Goal: Transaction & Acquisition: Purchase product/service

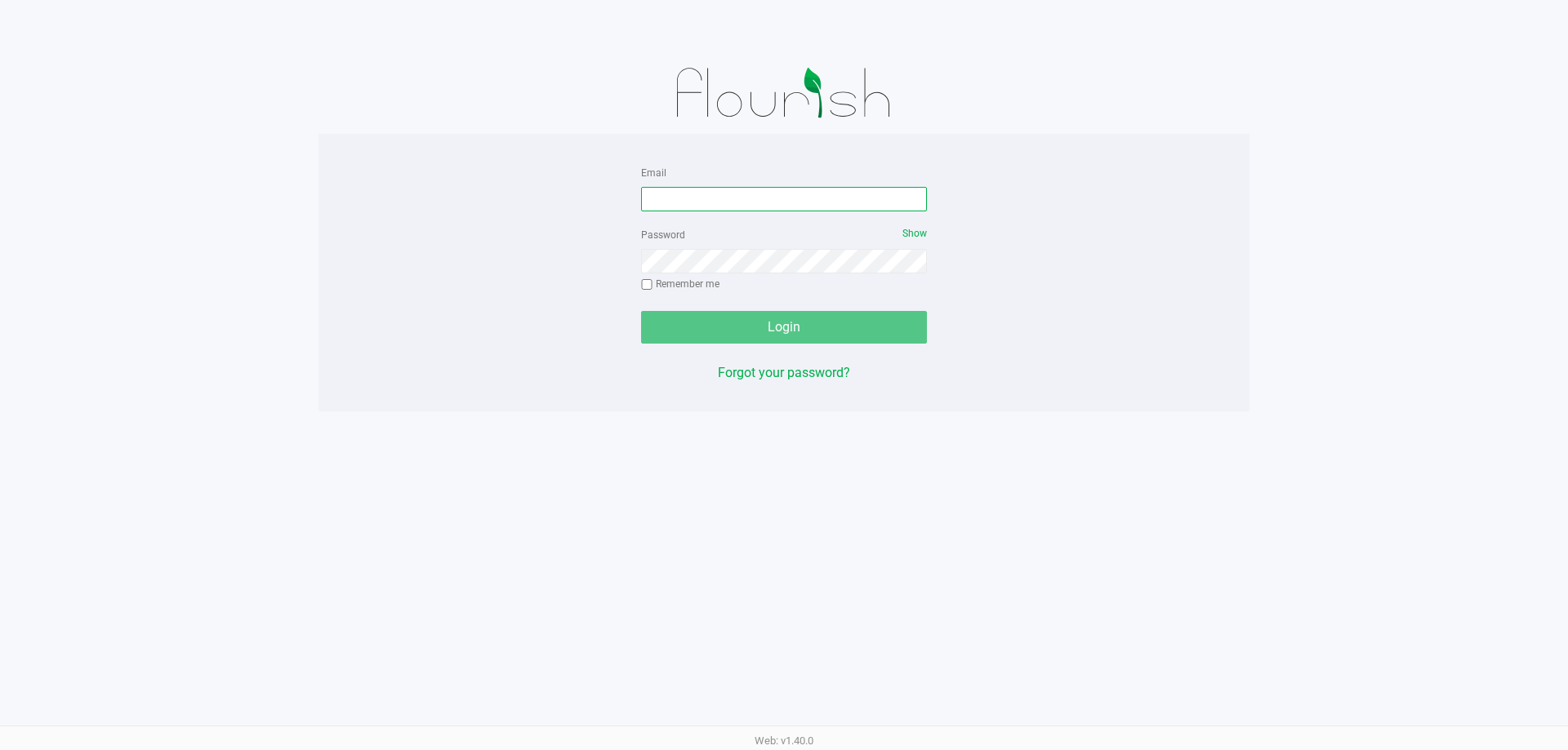
click at [760, 207] on input "Email" at bounding box center [784, 198] width 286 height 24
paste input "[EMAIL_ADDRESS][DOMAIN_NAME]"
type input "[EMAIL_ADDRESS][DOMAIN_NAME]"
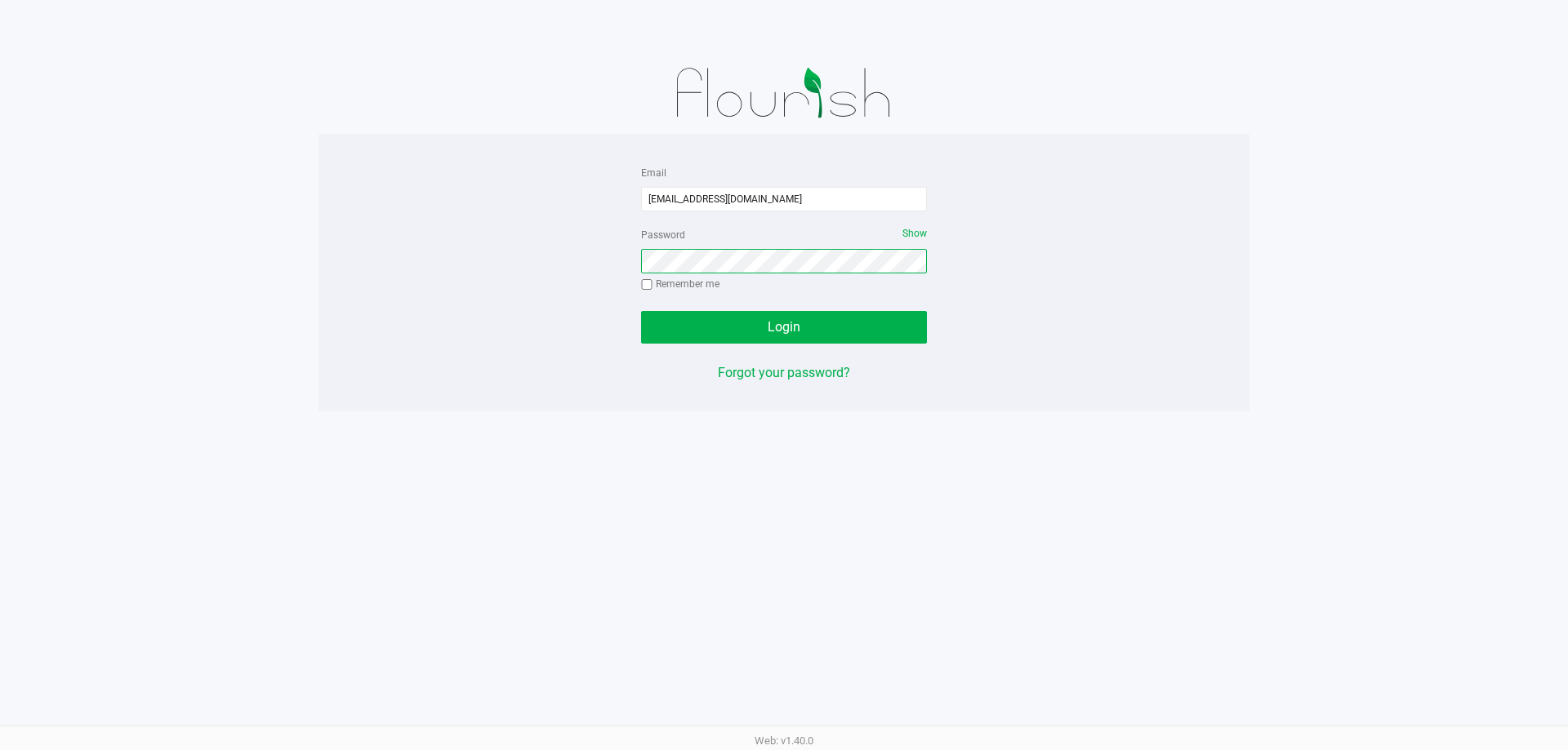
click at [641, 311] on button "Login" at bounding box center [784, 327] width 286 height 33
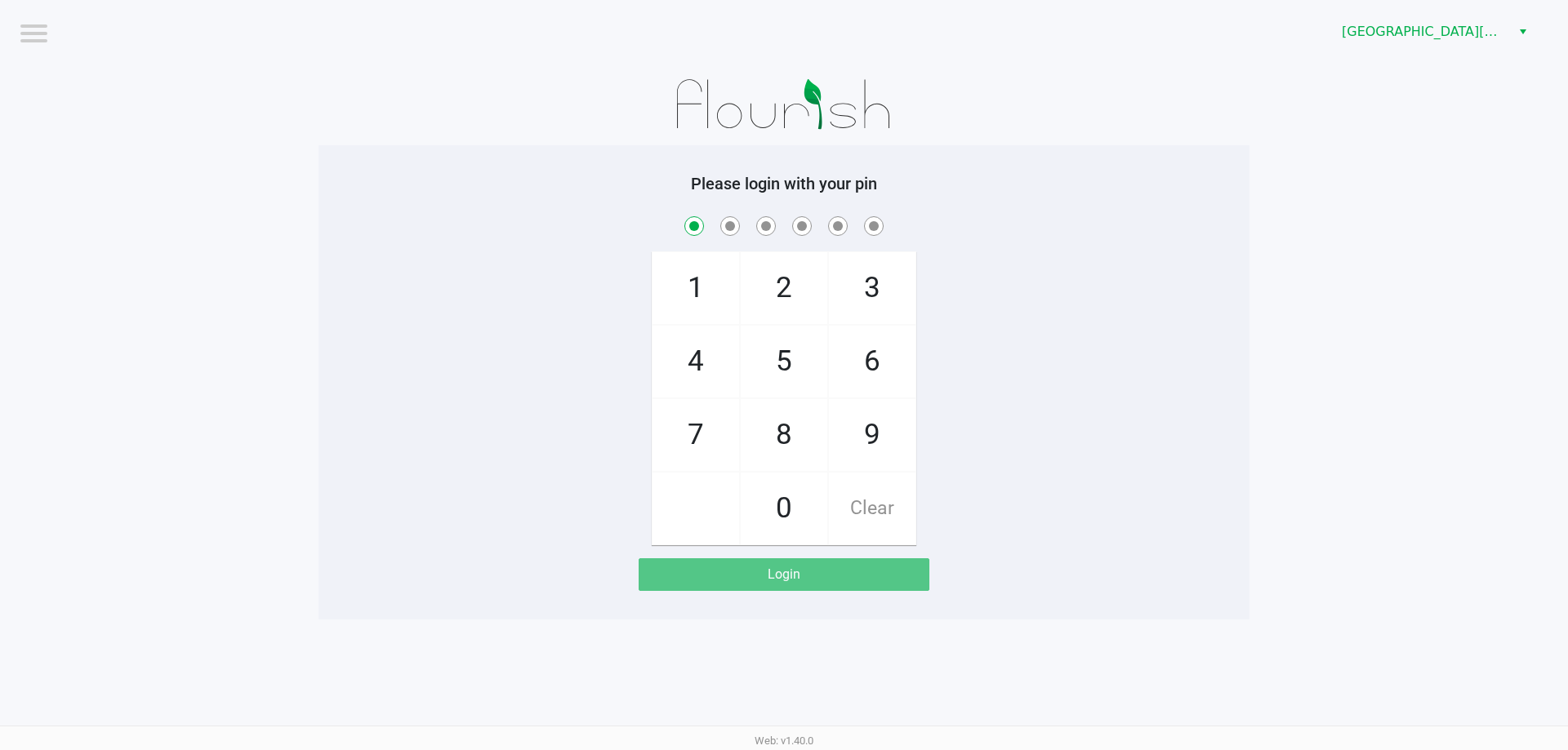
checkbox input "true"
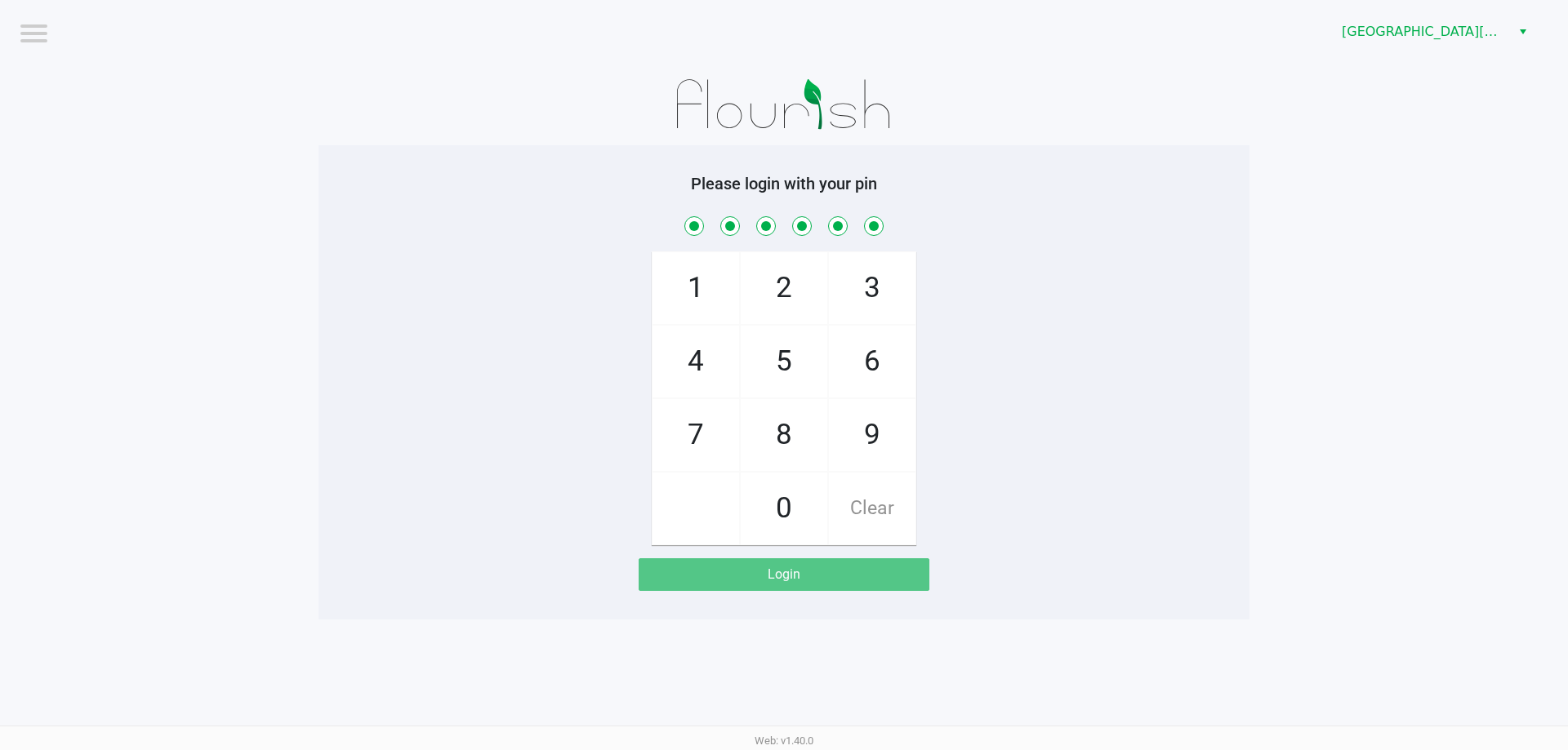
checkbox input "true"
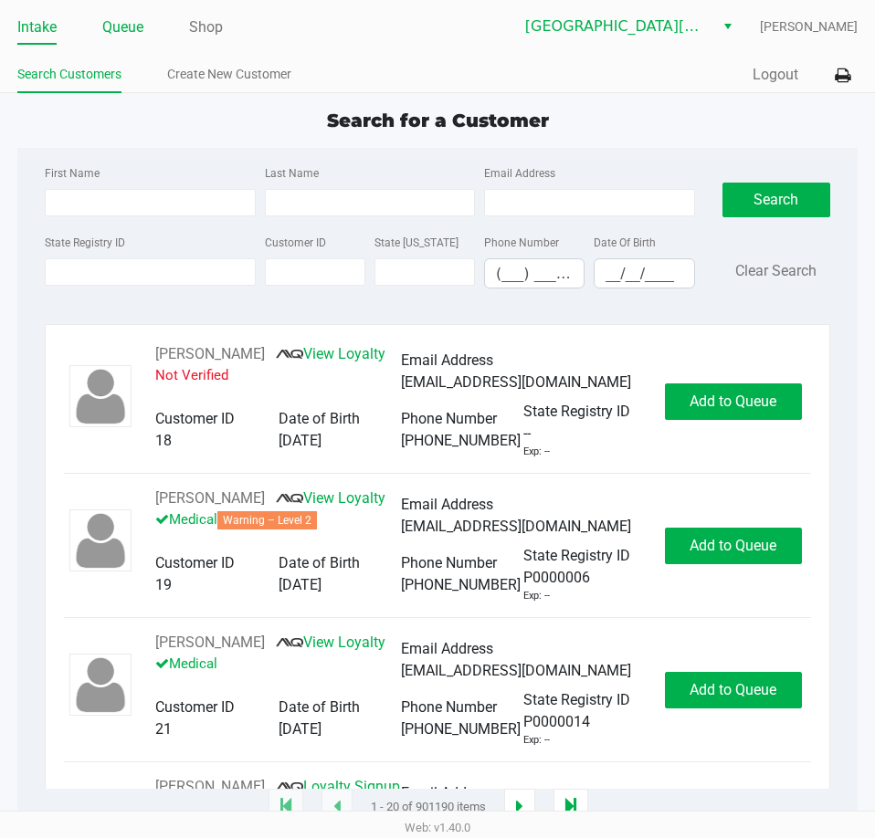
click at [122, 21] on link "Queue" at bounding box center [122, 28] width 41 height 26
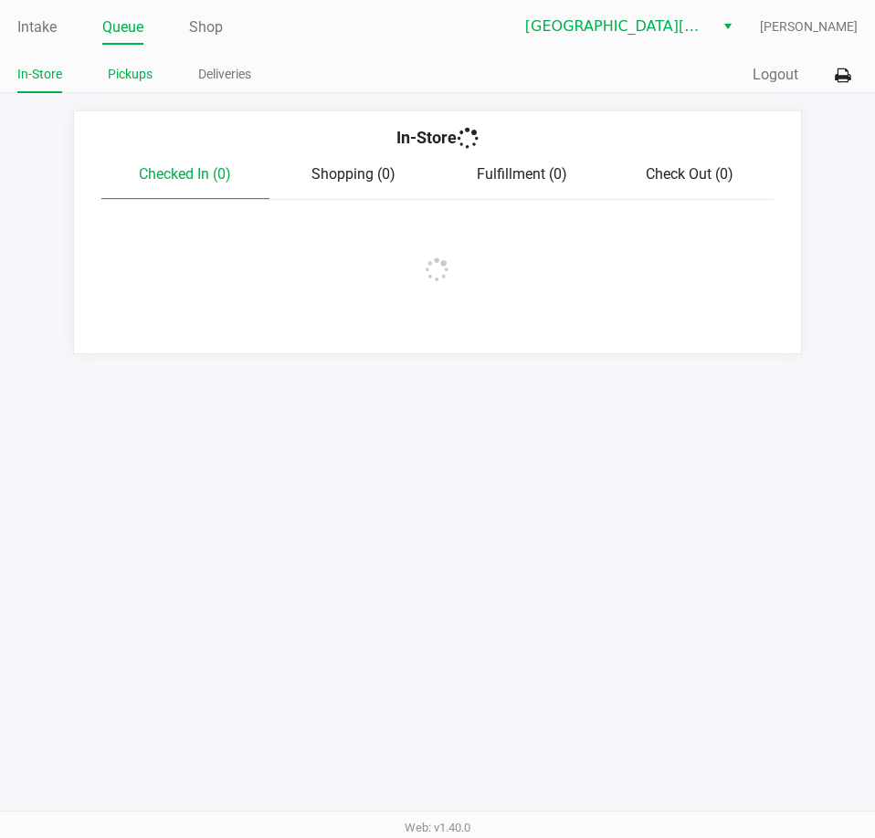
click at [138, 68] on link "Pickups" at bounding box center [130, 74] width 45 height 23
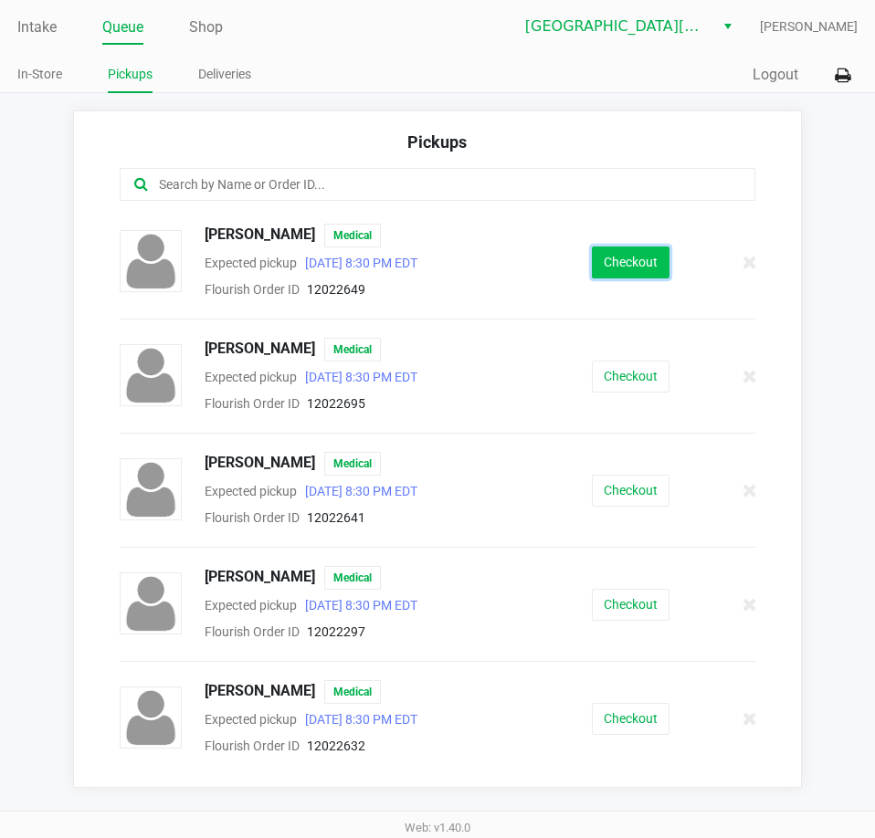
click at [625, 268] on button "Checkout" at bounding box center [631, 262] width 78 height 32
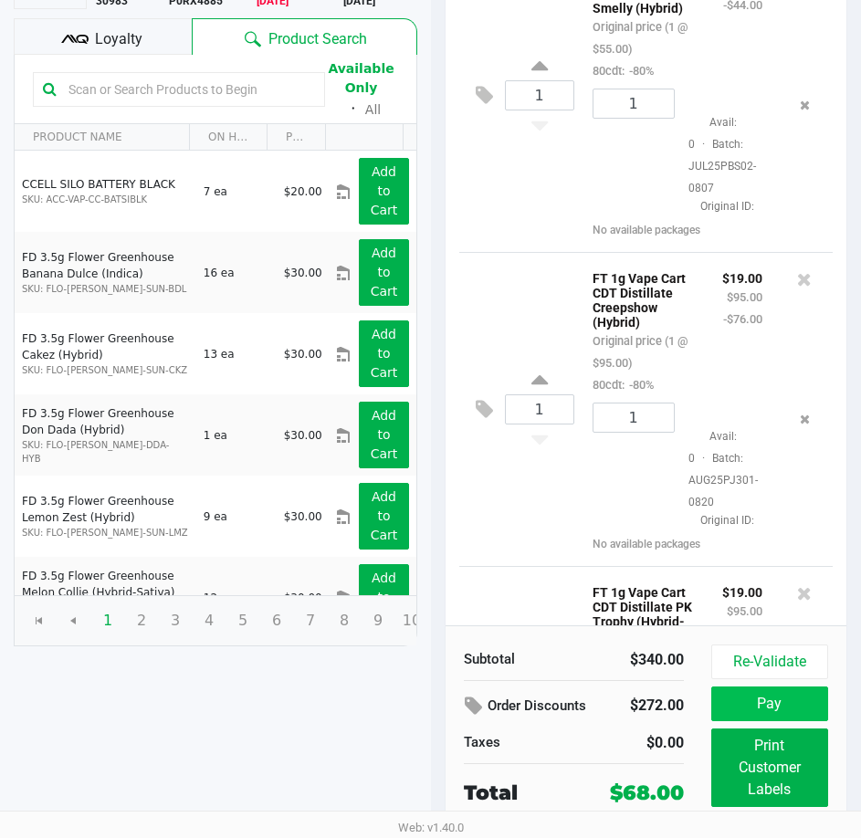
scroll to position [639, 0]
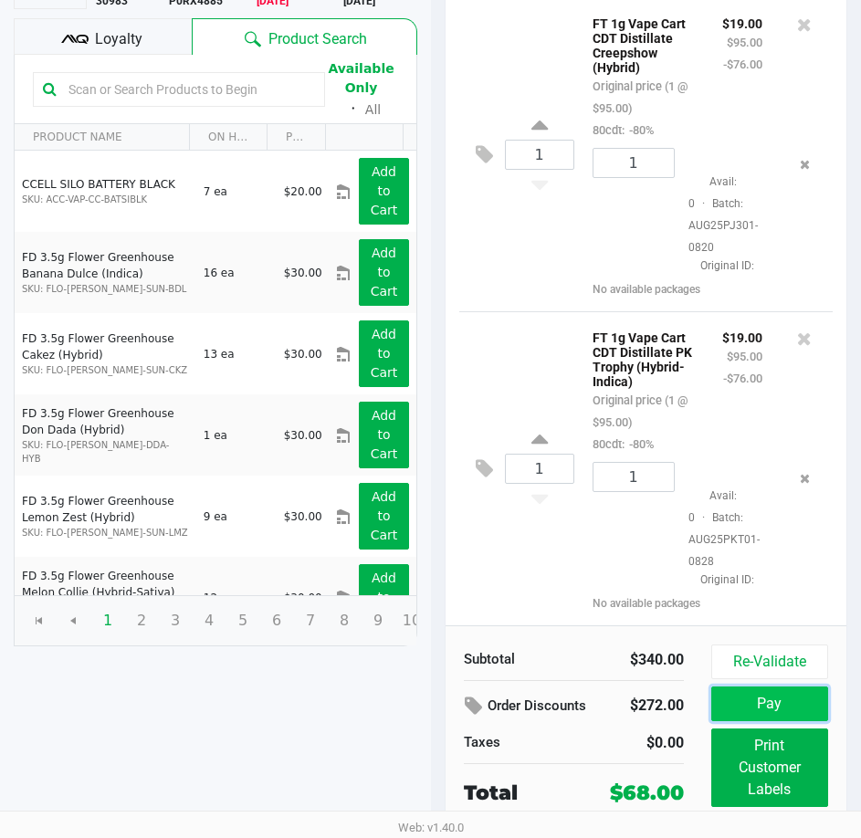
click at [797, 697] on button "Pay" at bounding box center [769, 704] width 117 height 35
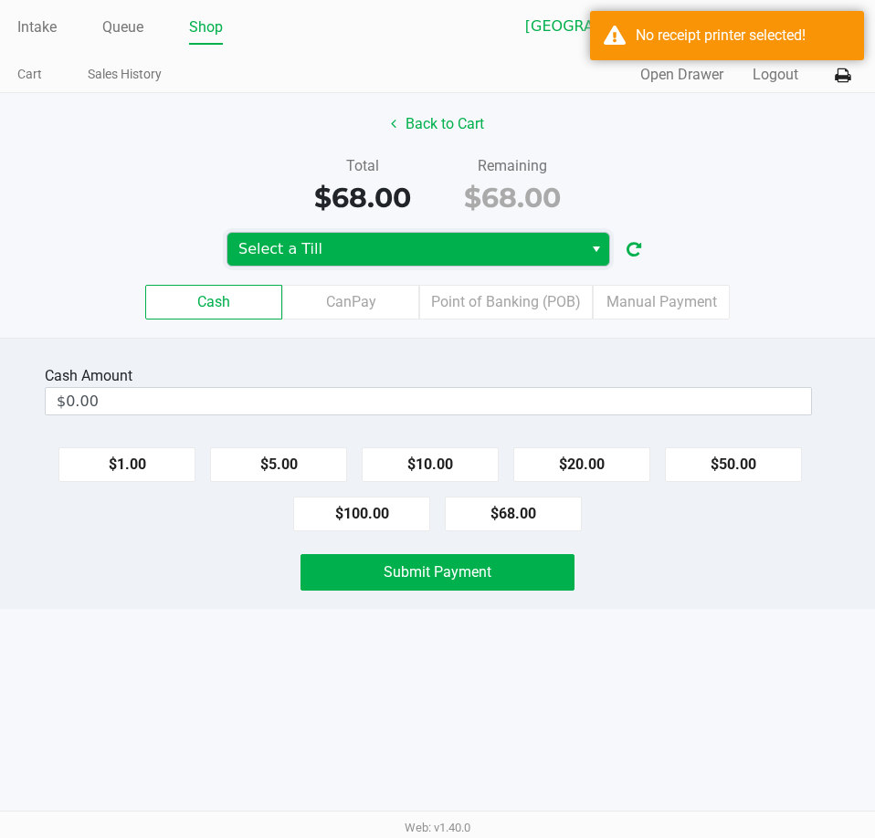
click at [421, 249] on span "Select a Till" at bounding box center [404, 249] width 333 height 22
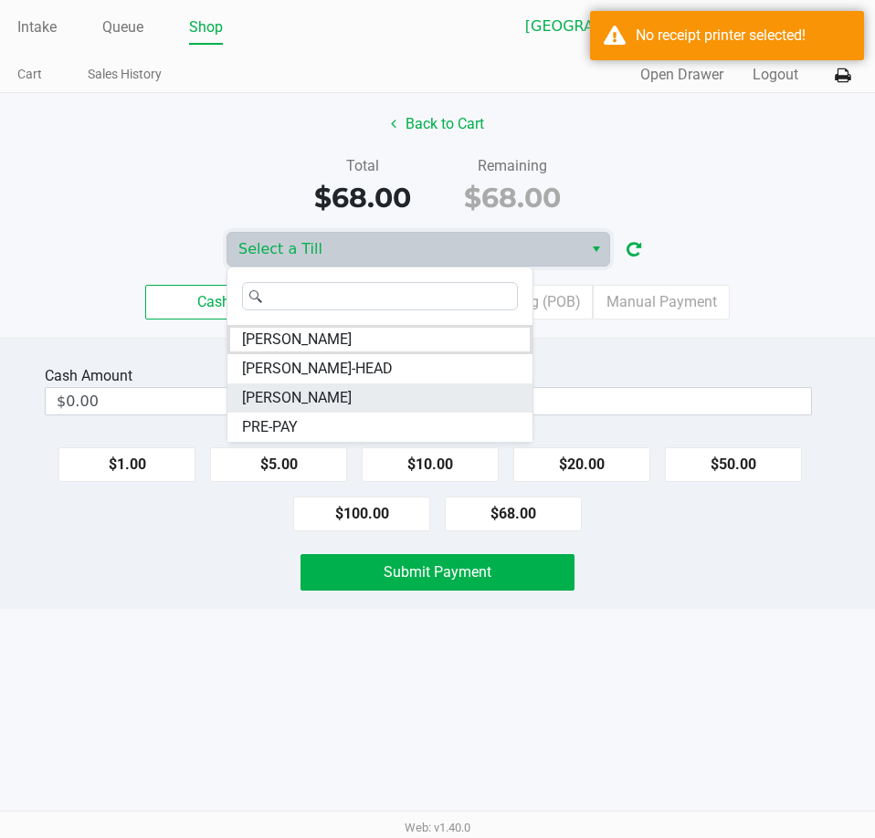
click at [324, 399] on span "[PERSON_NAME]" at bounding box center [297, 398] width 110 height 22
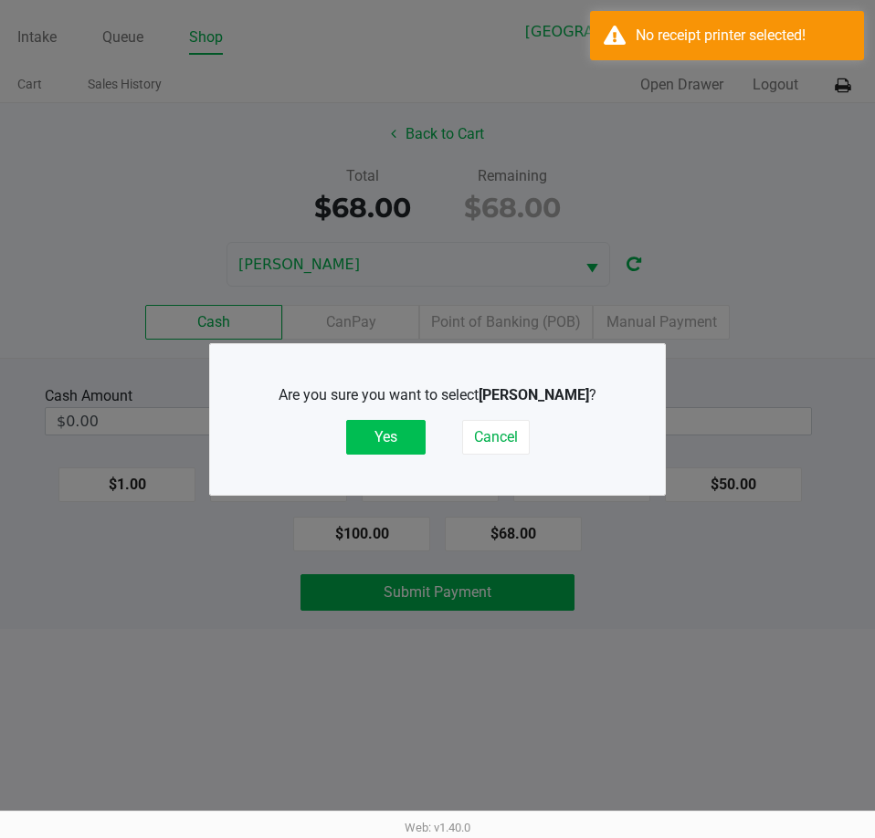
click at [371, 432] on button "Yes" at bounding box center [385, 437] width 79 height 35
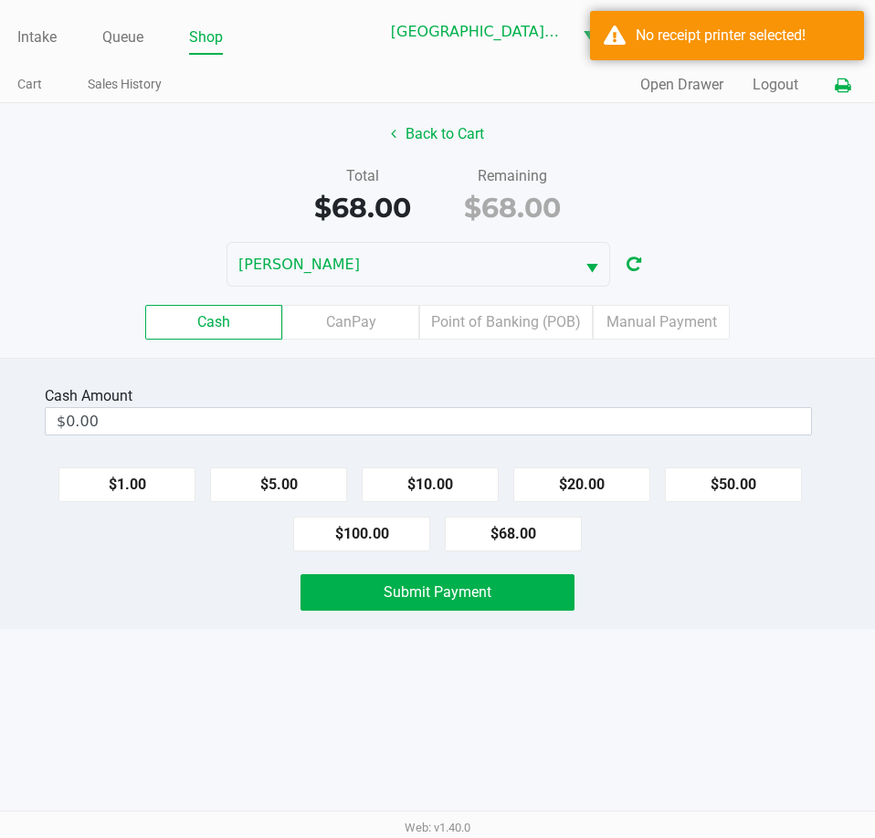
click at [834, 85] on icon at bounding box center [842, 85] width 16 height 13
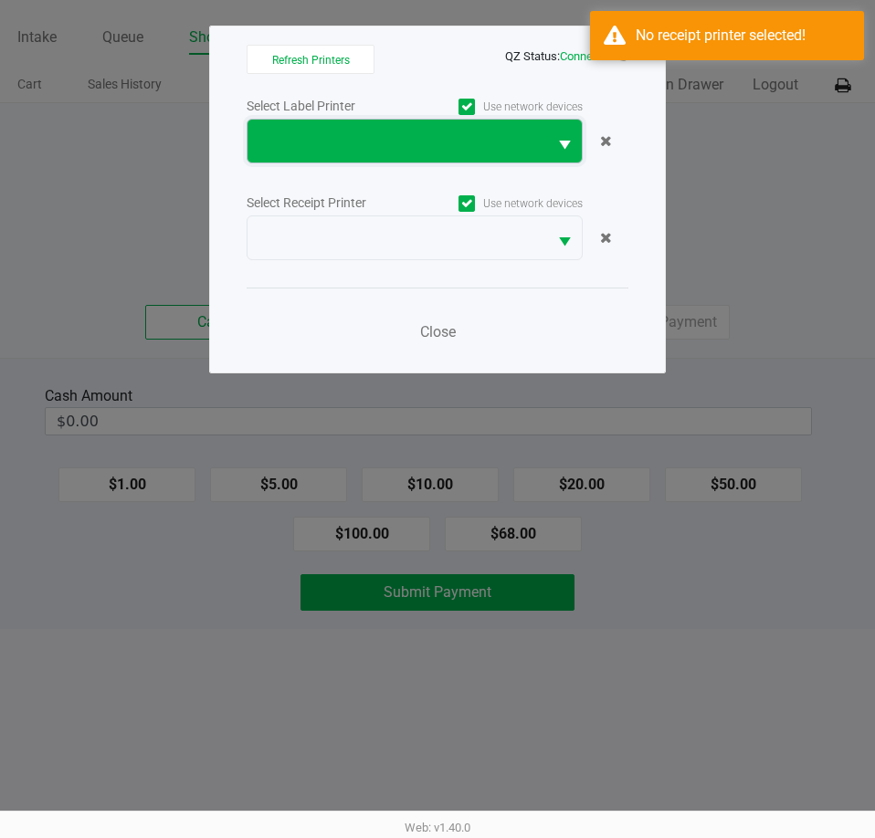
click at [441, 159] on span at bounding box center [396, 141] width 299 height 43
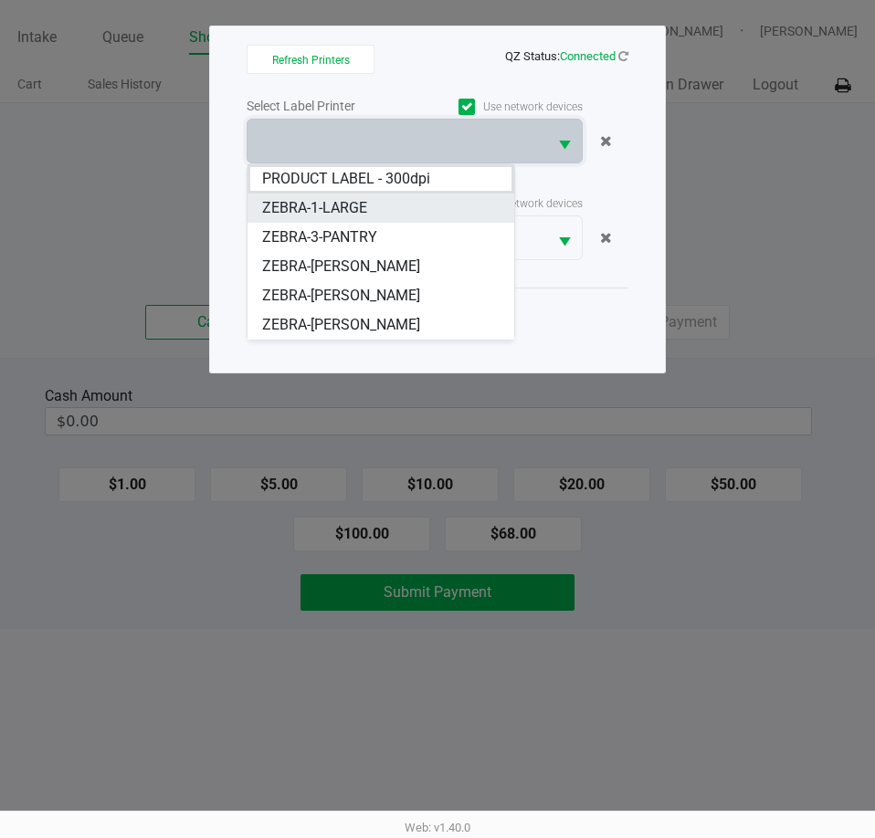
click at [362, 218] on span "ZEBRA-1-LARGE" at bounding box center [314, 208] width 105 height 22
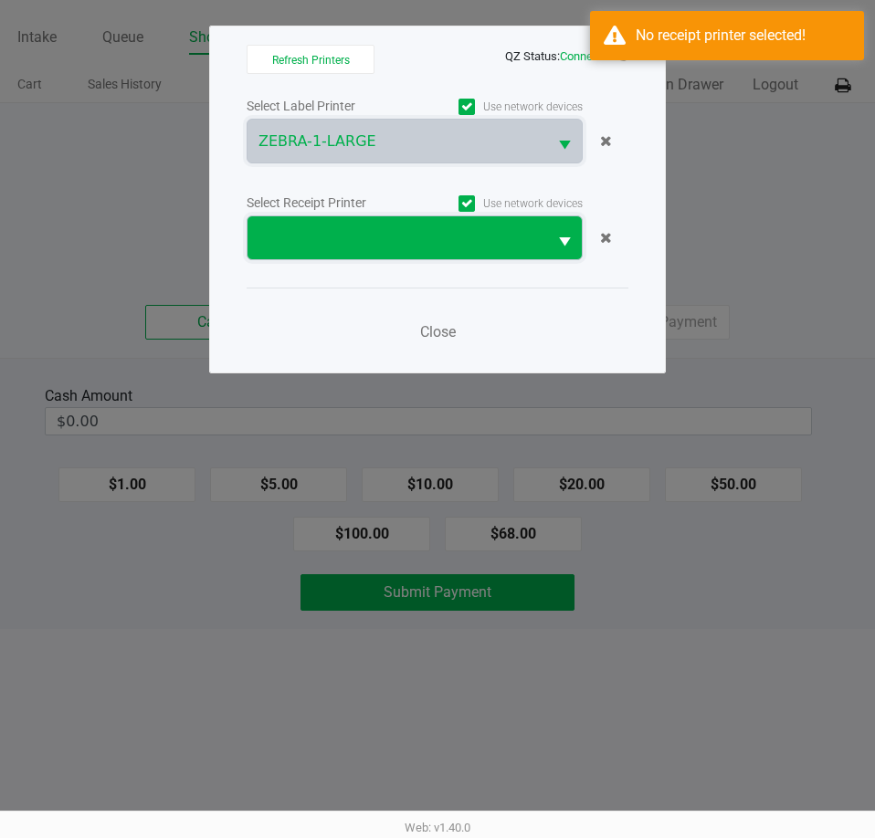
click at [342, 250] on span at bounding box center [396, 237] width 299 height 43
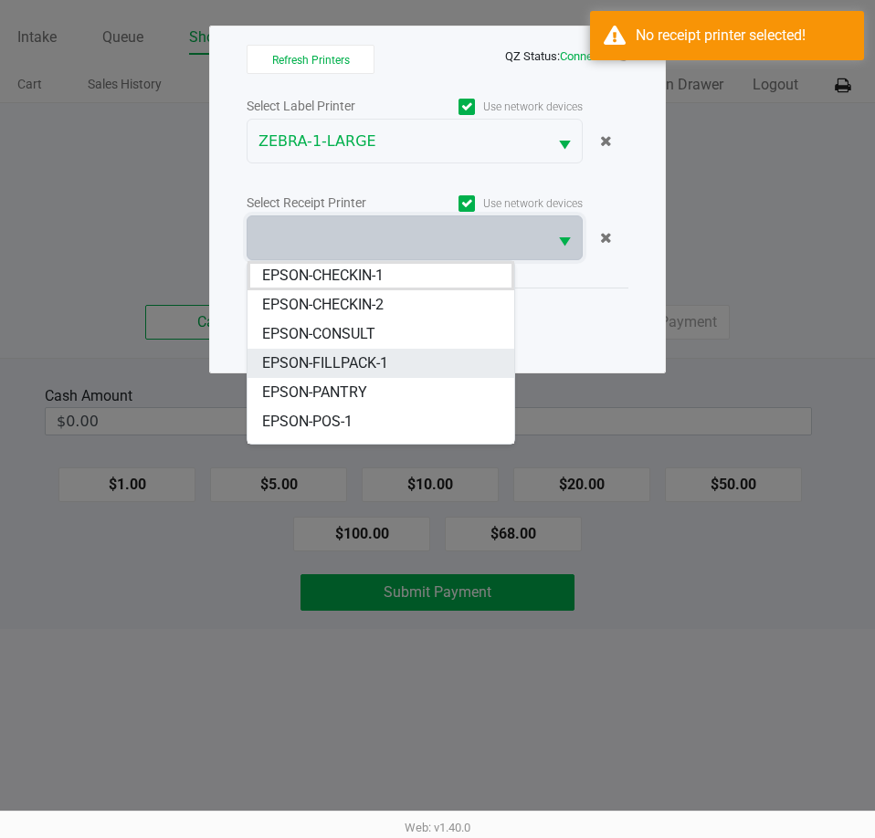
scroll to position [80, 0]
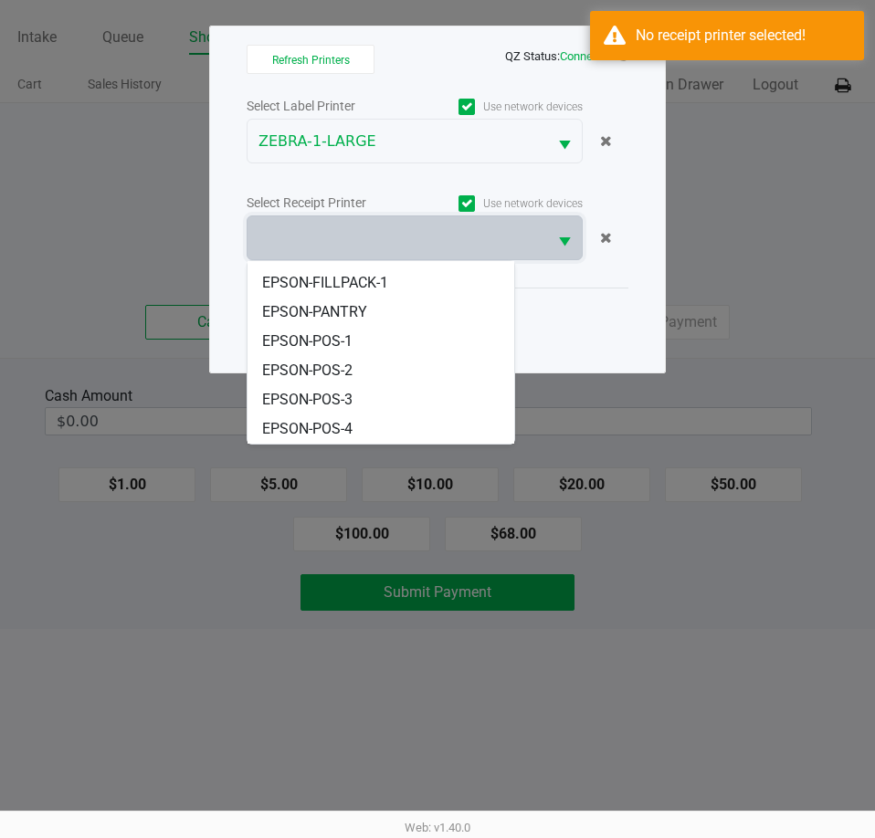
click at [358, 336] on li "EPSON-POS-1" at bounding box center [380, 341] width 267 height 29
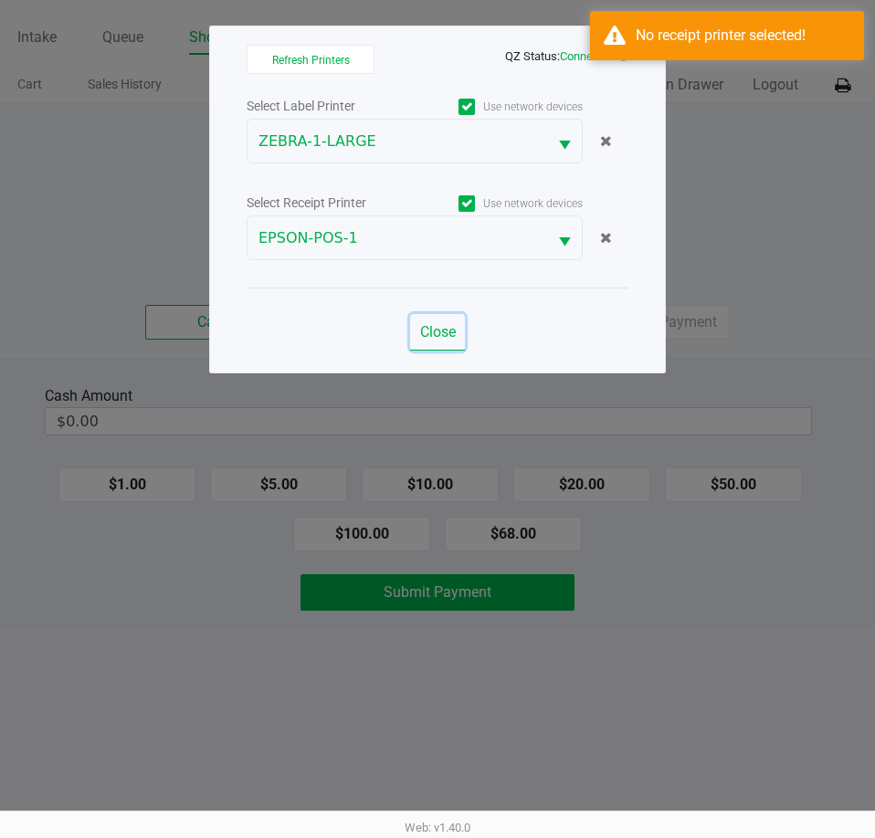
click at [446, 330] on span "Close" at bounding box center [438, 331] width 36 height 17
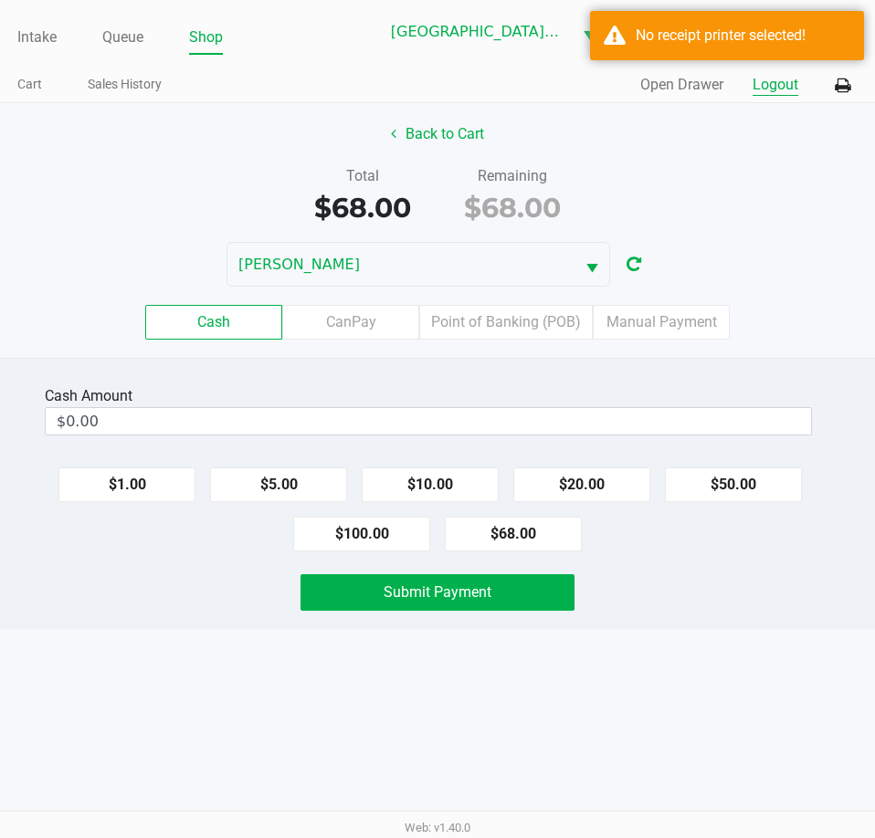
click at [777, 87] on button "Logout" at bounding box center [775, 85] width 46 height 22
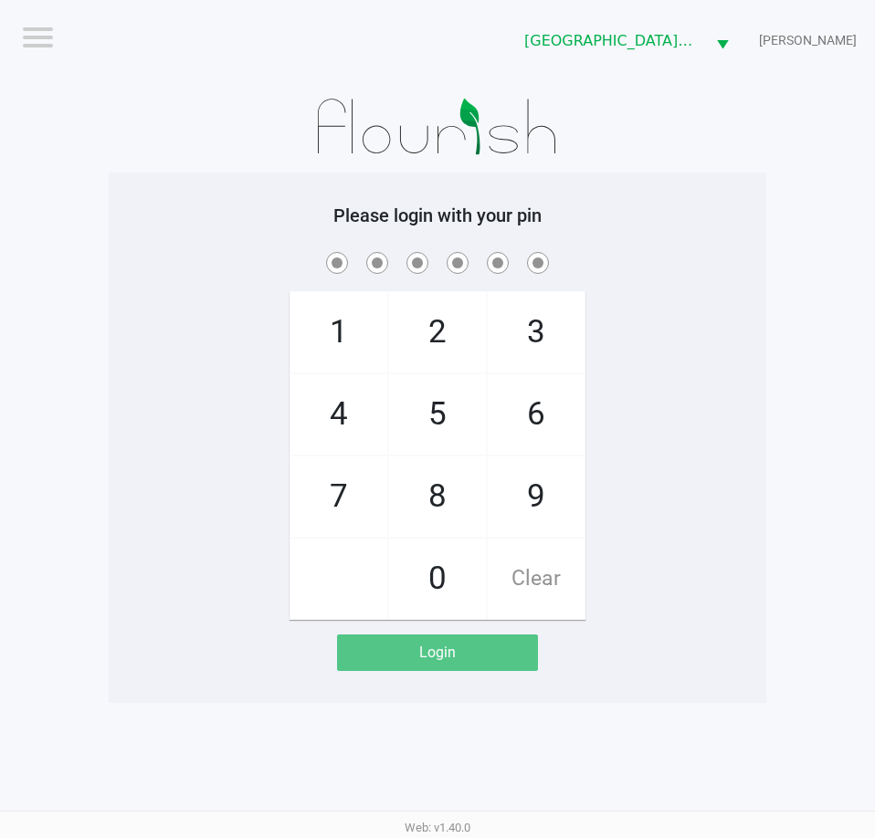
click at [810, 218] on app-pos-login-wrapper "Logout Key [PERSON_NAME] [PERSON_NAME] Please login with your pin 1 4 7 2 5 8 0…" at bounding box center [437, 351] width 875 height 703
click at [732, 129] on div at bounding box center [437, 126] width 657 height 91
checkbox input "true"
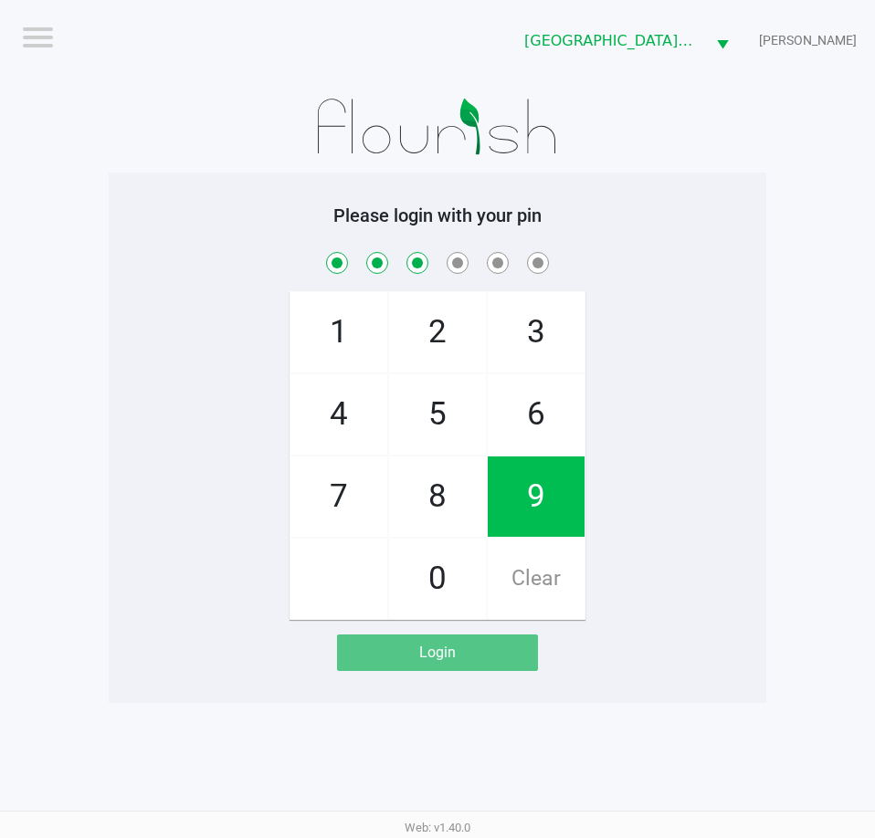
checkbox input "true"
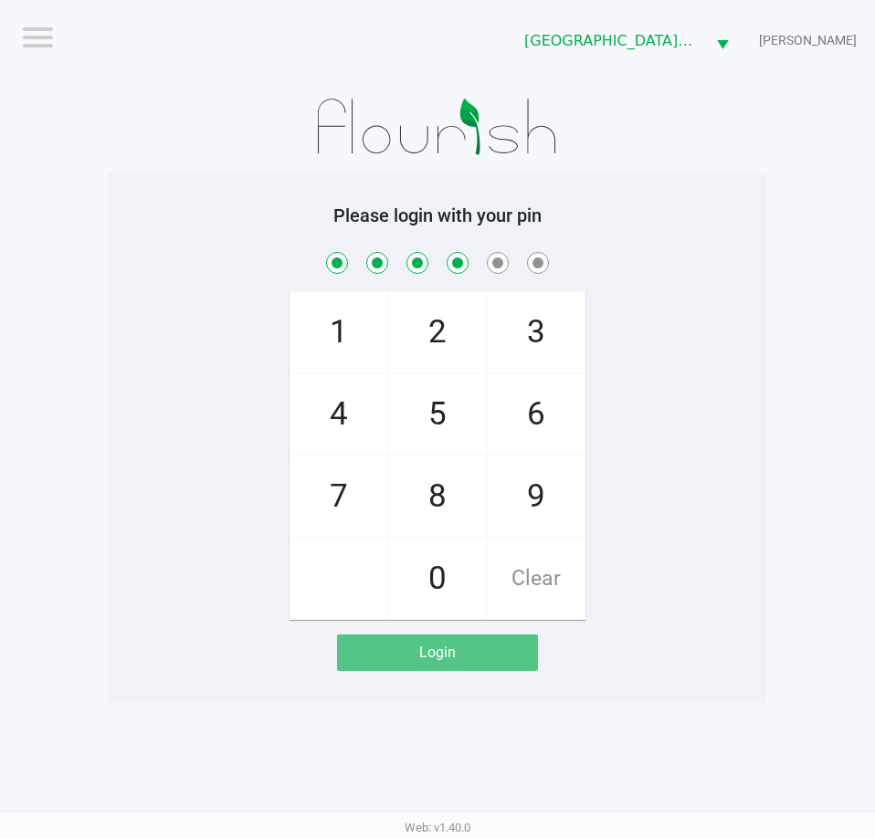
checkbox input "true"
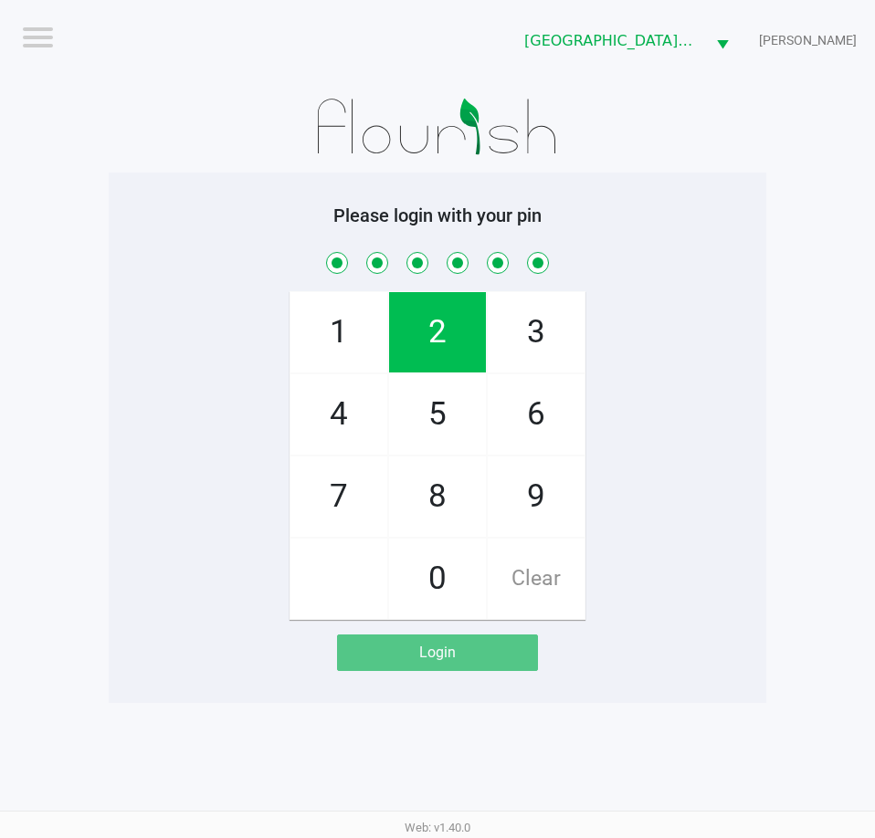
checkbox input "true"
